Goal: Transaction & Acquisition: Purchase product/service

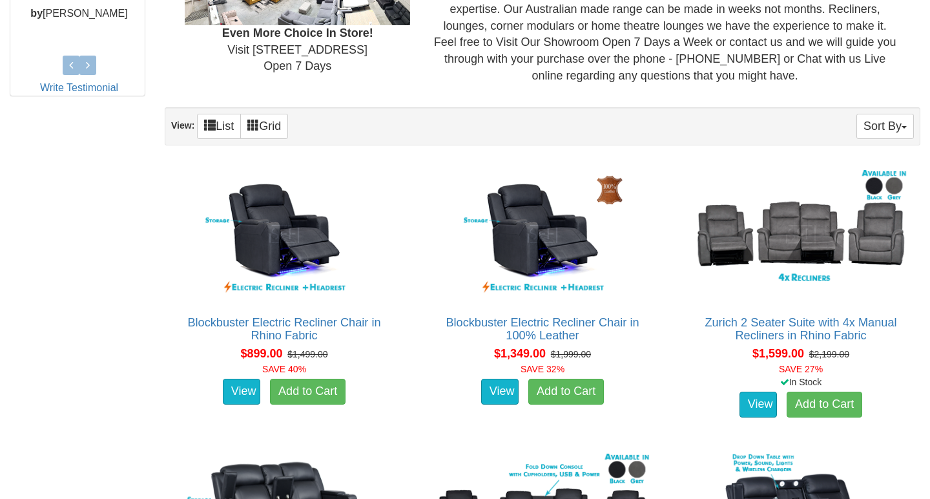
scroll to position [654, 0]
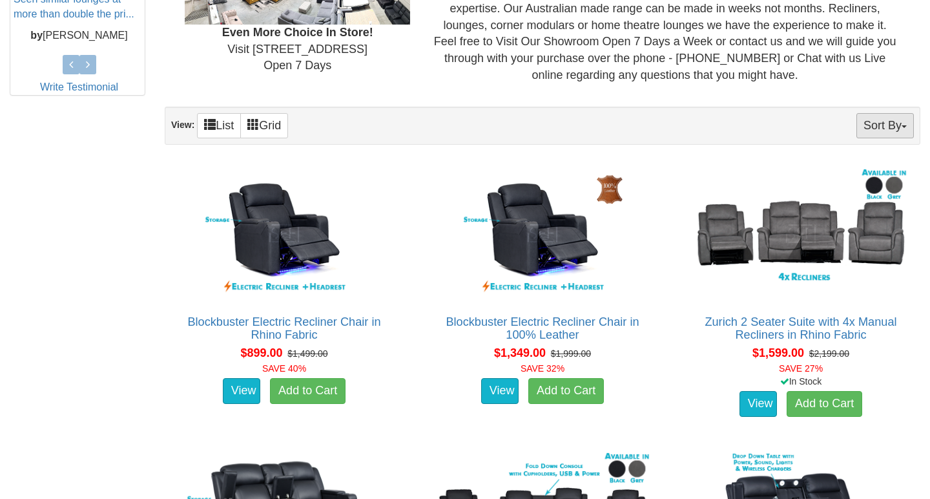
click at [895, 116] on button "Sort By" at bounding box center [884, 125] width 57 height 25
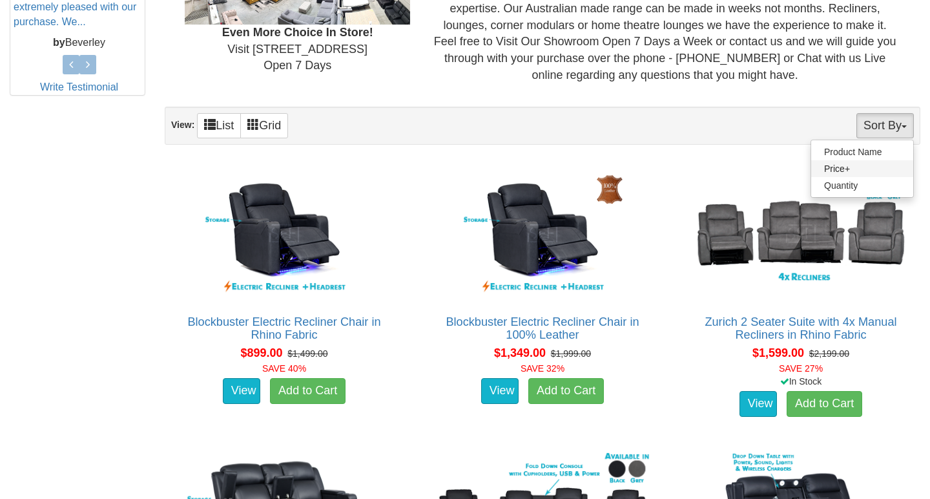
click at [875, 163] on link "Price+" at bounding box center [862, 168] width 102 height 17
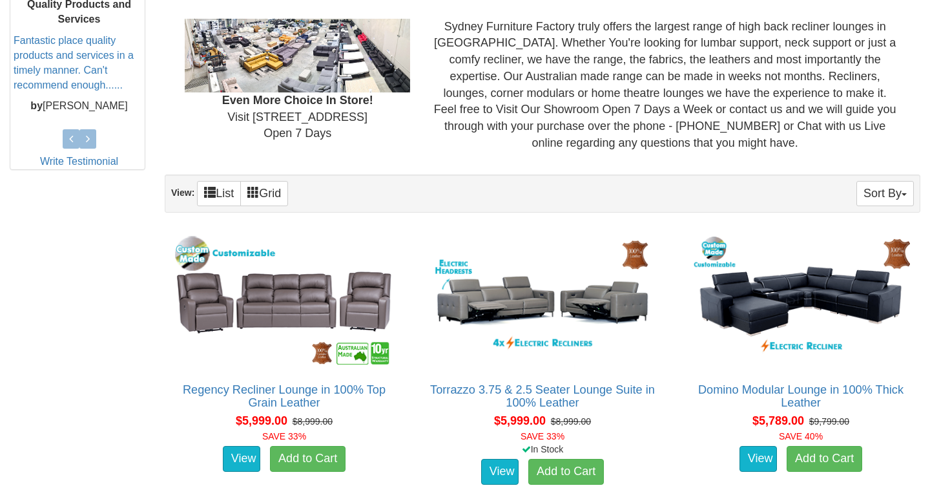
scroll to position [590, 0]
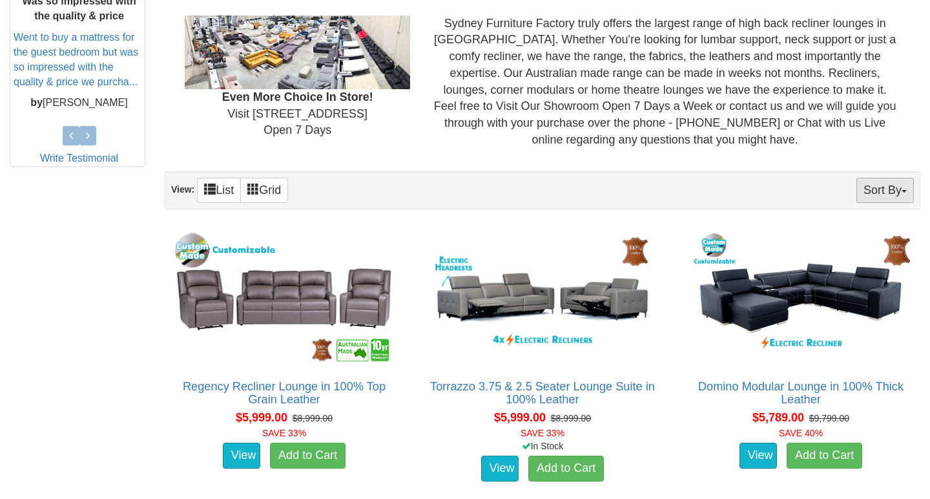
click at [880, 185] on button "Sort By" at bounding box center [884, 190] width 57 height 25
click at [851, 230] on link "Price-" at bounding box center [862, 233] width 102 height 17
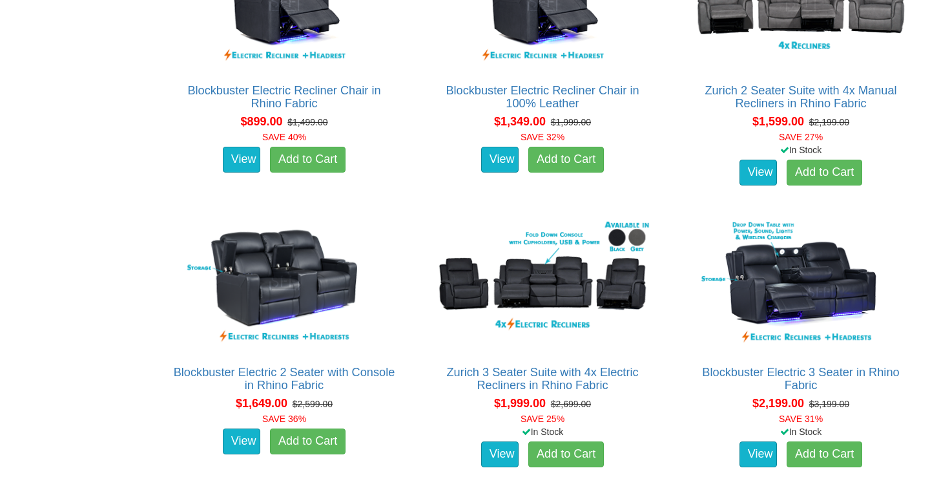
scroll to position [886, 0]
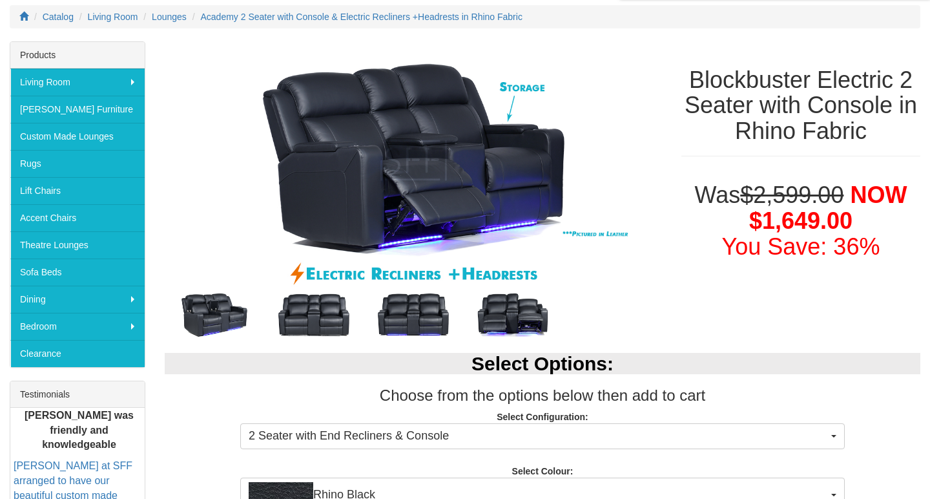
scroll to position [168, 0]
click at [345, 316] on img at bounding box center [313, 315] width 99 height 50
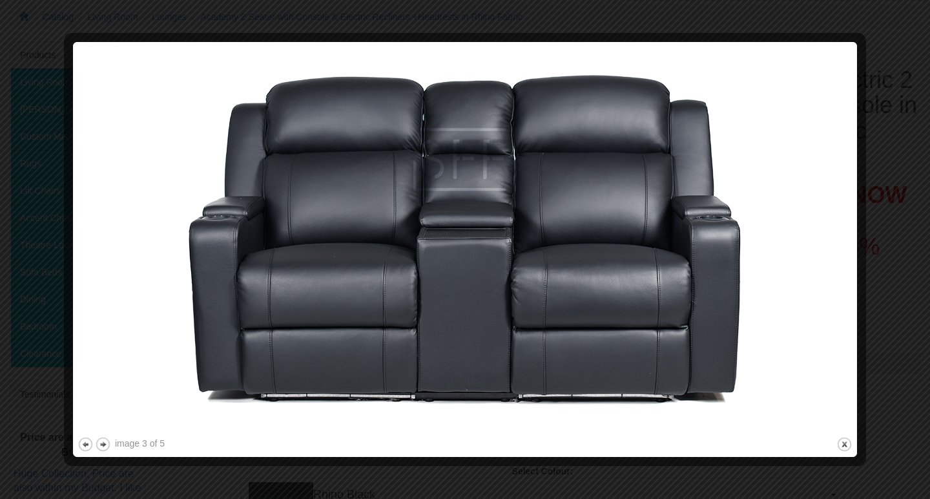
click at [840, 245] on img at bounding box center [465, 241] width 775 height 388
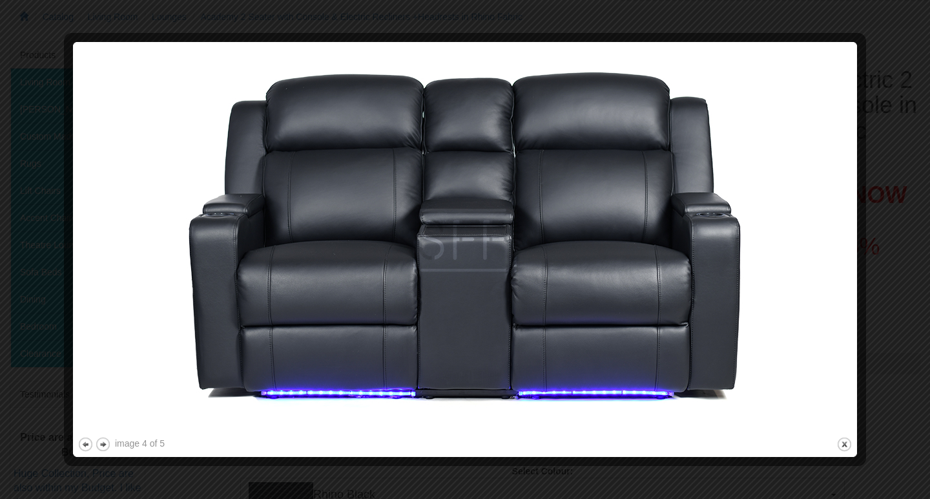
click at [840, 245] on img at bounding box center [465, 241] width 775 height 388
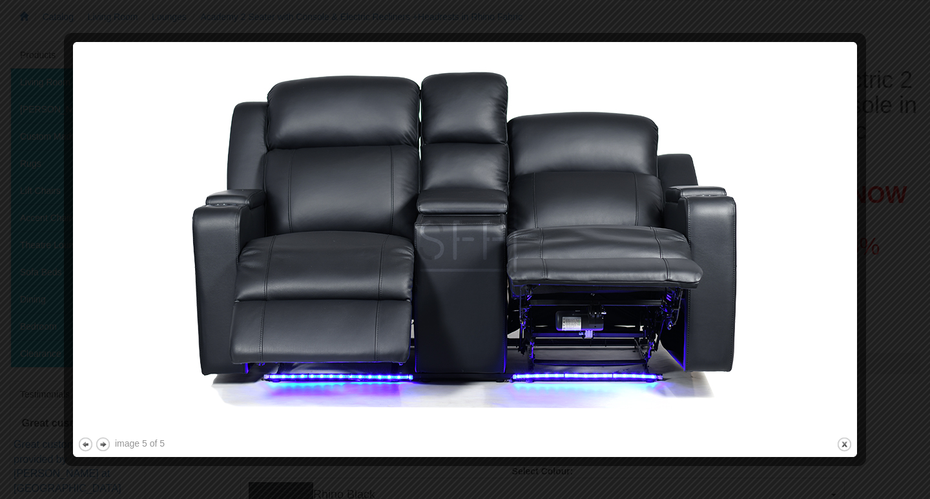
click at [840, 245] on img at bounding box center [465, 241] width 775 height 388
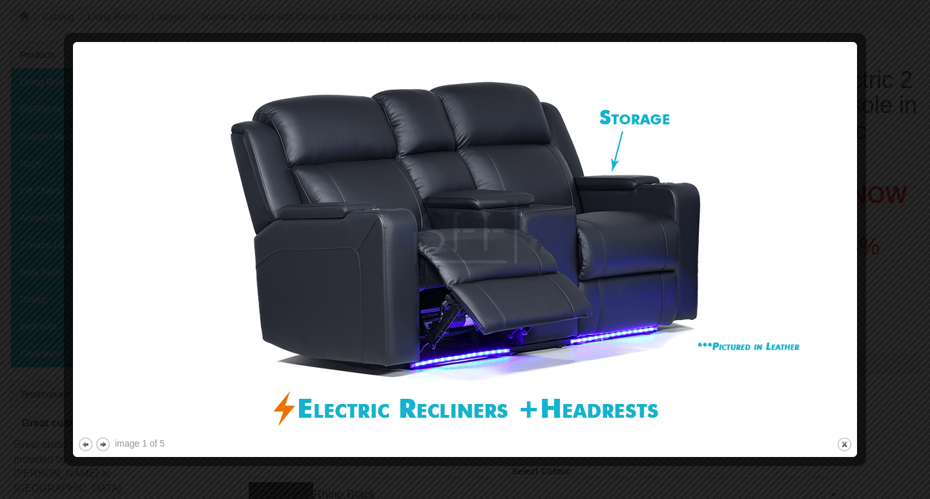
click at [840, 245] on img at bounding box center [465, 241] width 775 height 388
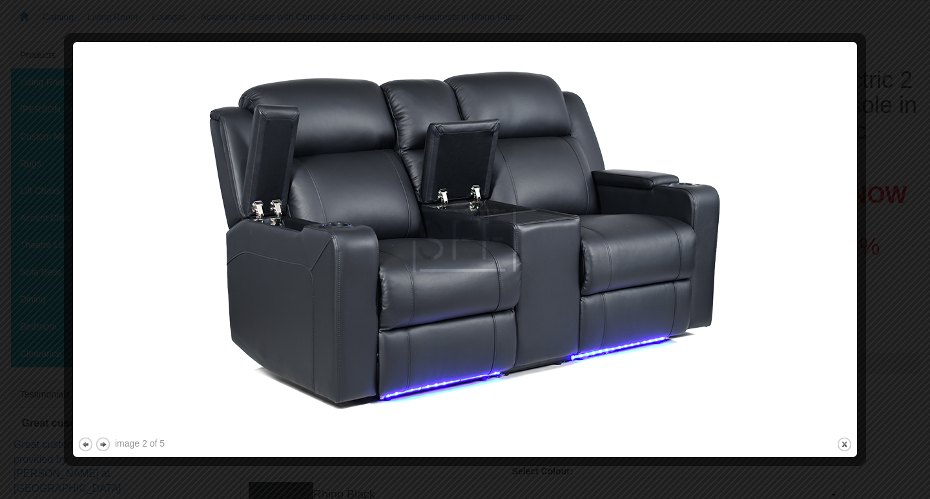
click at [840, 245] on img at bounding box center [465, 241] width 775 height 388
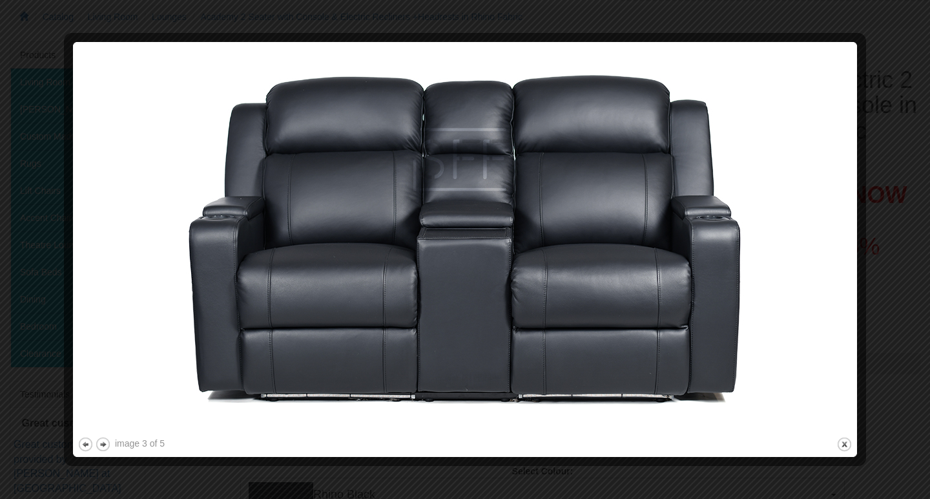
click at [840, 245] on img at bounding box center [465, 241] width 775 height 388
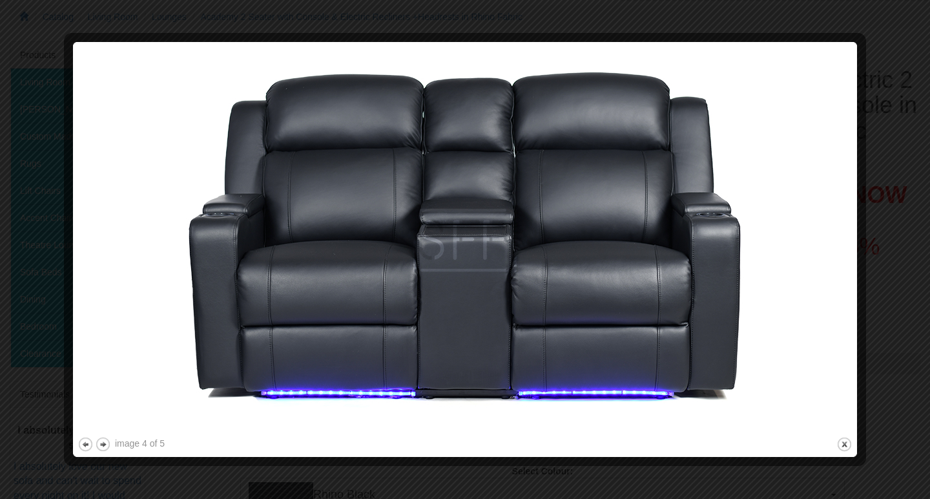
click at [840, 245] on img at bounding box center [465, 241] width 775 height 388
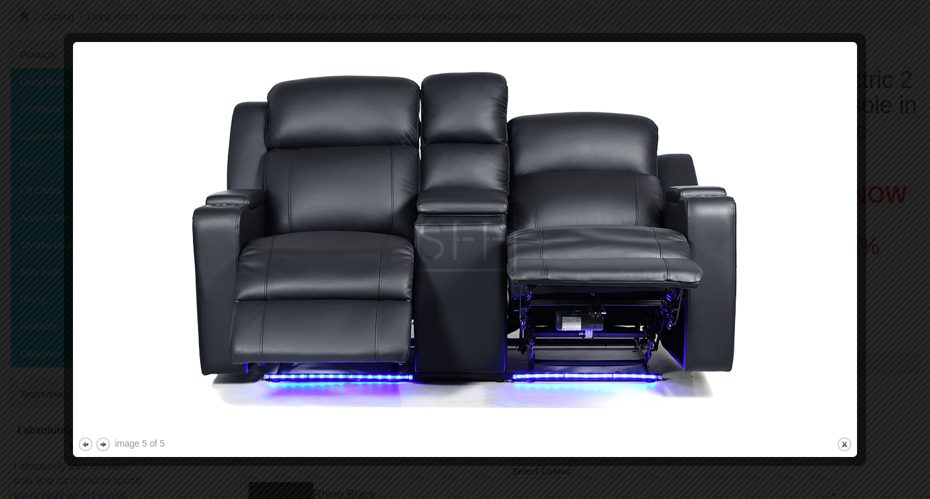
click at [894, 78] on div at bounding box center [465, 249] width 930 height 499
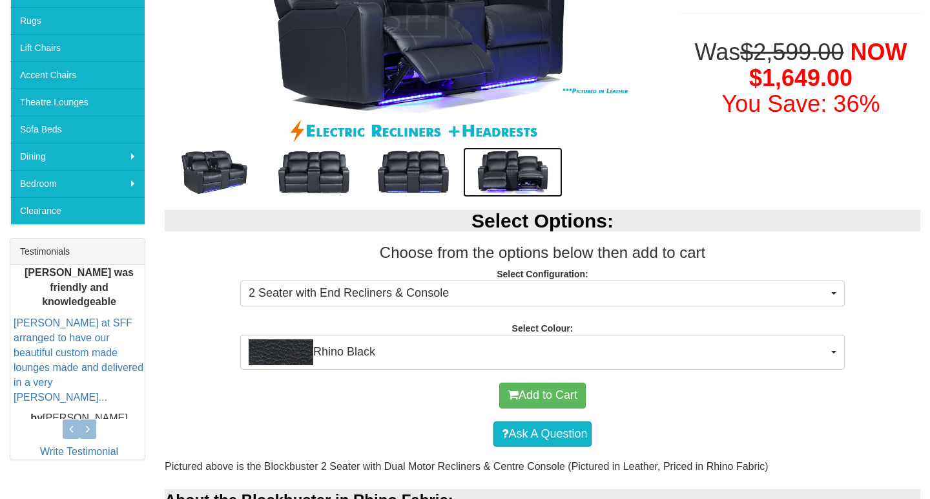
scroll to position [313, 0]
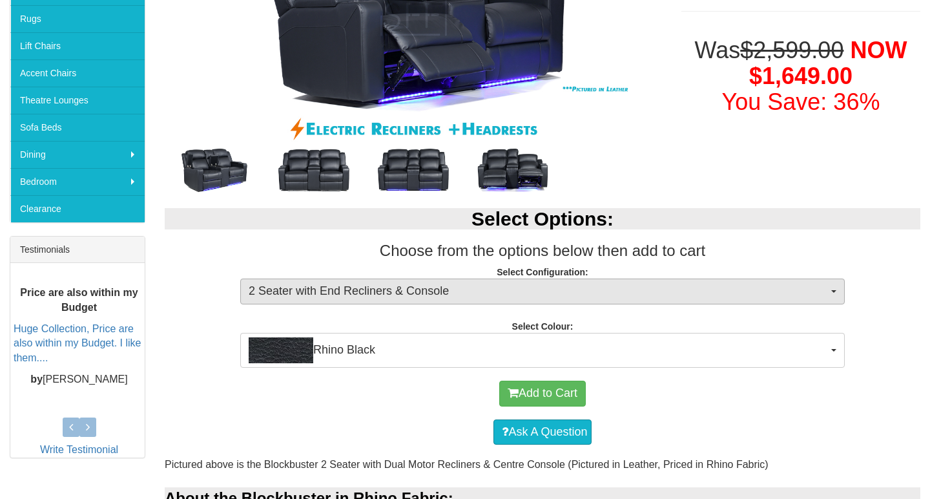
click at [668, 283] on span "2 Seater with End Recliners & Console" at bounding box center [538, 291] width 579 height 17
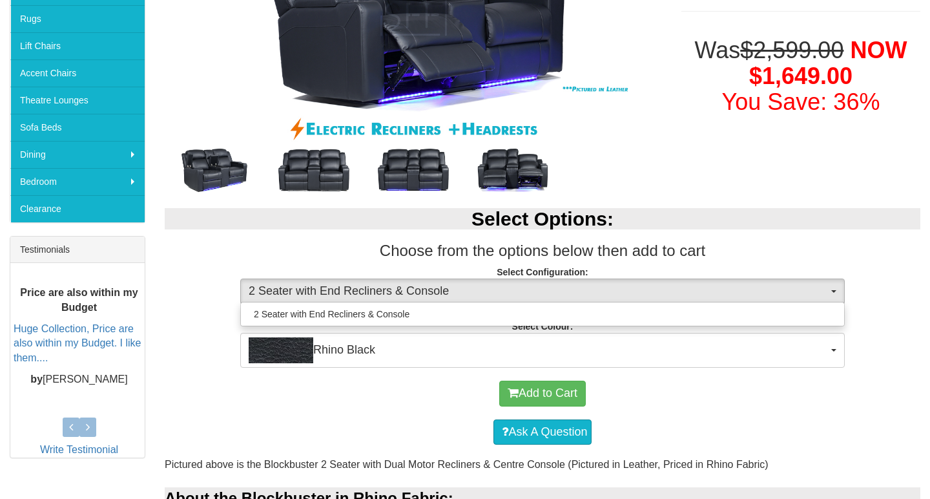
click at [668, 283] on span "2 Seater with End Recliners & Console" at bounding box center [538, 291] width 579 height 17
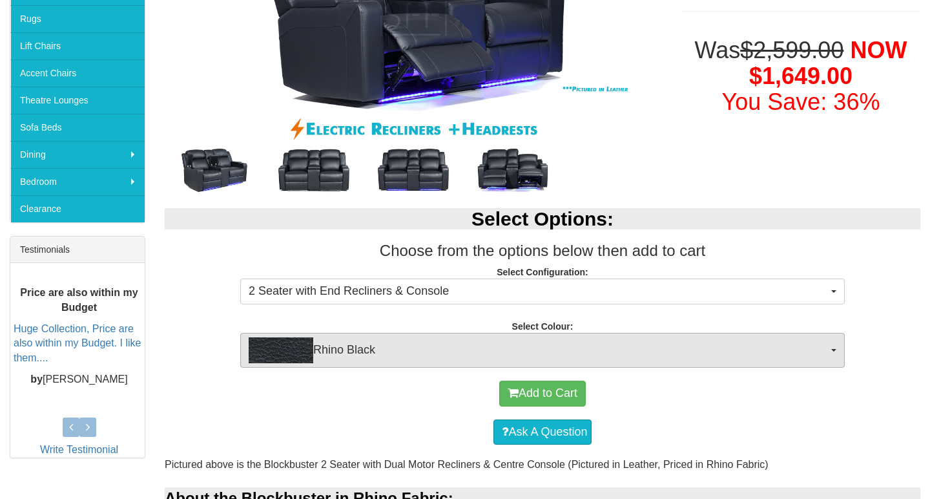
click at [637, 346] on span "Rhino Black" at bounding box center [538, 350] width 579 height 26
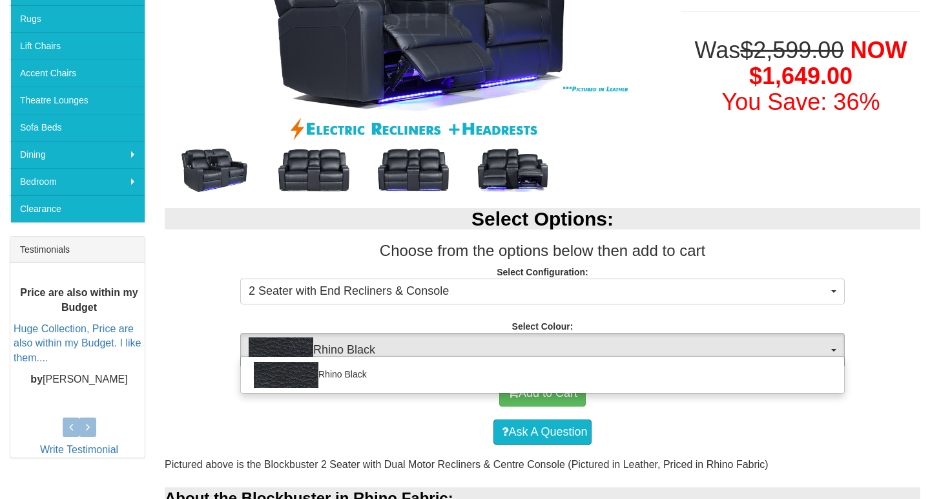
click at [637, 346] on span "Rhino Black" at bounding box center [538, 350] width 579 height 26
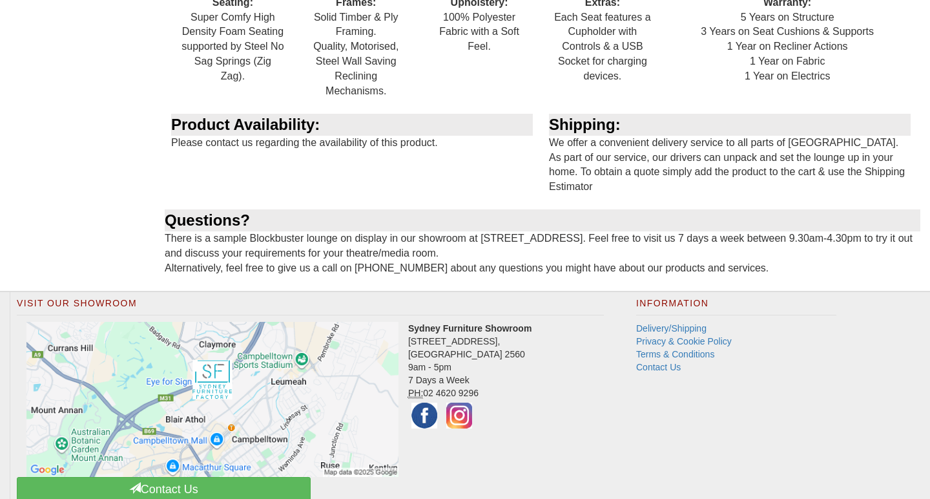
scroll to position [1611, 0]
